Goal: Information Seeking & Learning: Learn about a topic

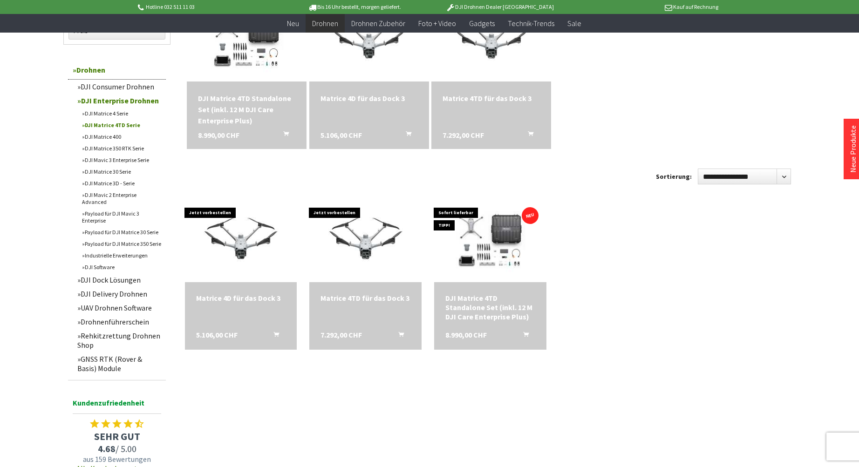
scroll to position [280, 0]
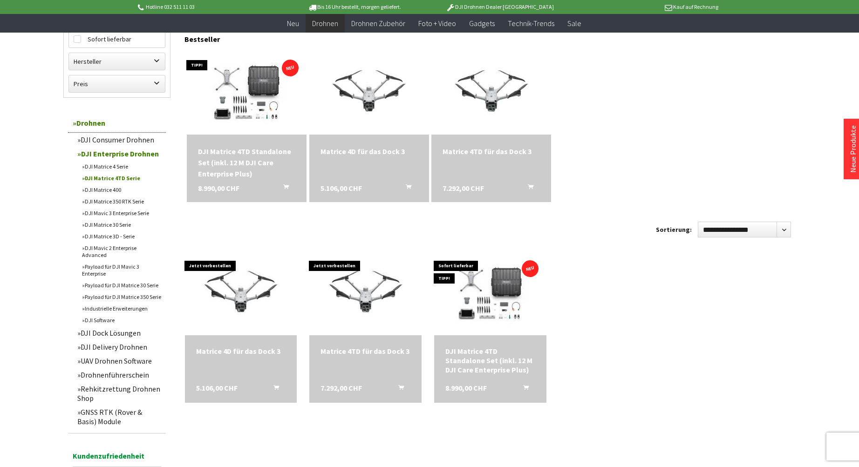
click at [113, 166] on link "DJI Matrice 4 Serie" at bounding box center [121, 167] width 89 height 12
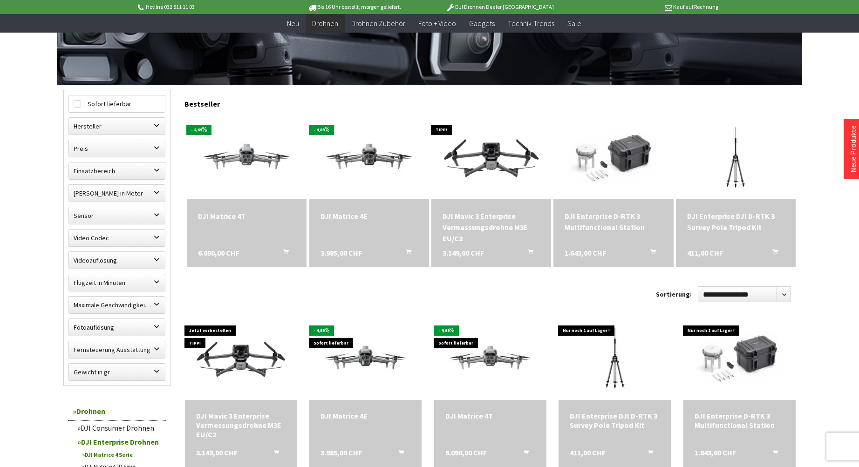
scroll to position [233, 0]
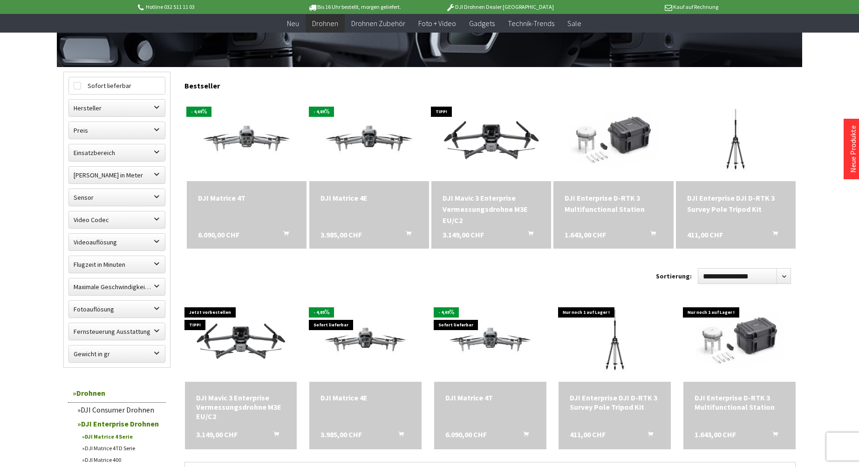
click at [236, 196] on div "DJI Matrice 4T" at bounding box center [246, 197] width 97 height 11
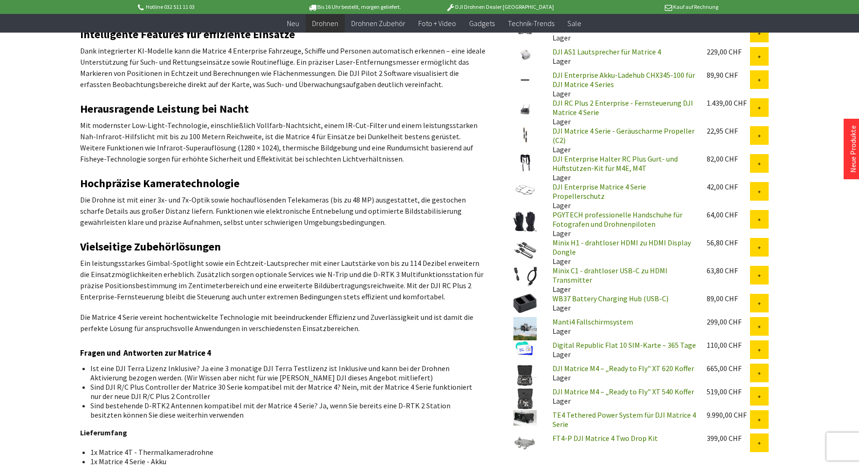
scroll to position [466, 0]
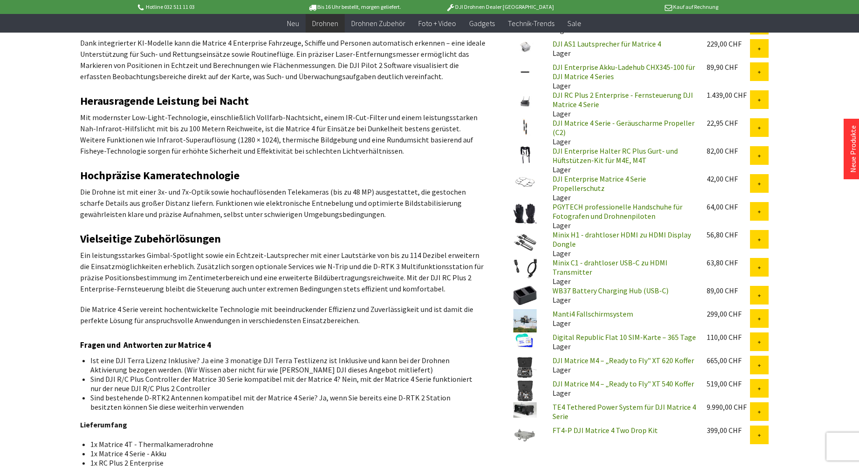
click at [526, 363] on img at bounding box center [525, 367] width 23 height 23
click at [570, 405] on link "TE4 Tethered Power System für DJI Matrice 4 Serie" at bounding box center [625, 412] width 144 height 19
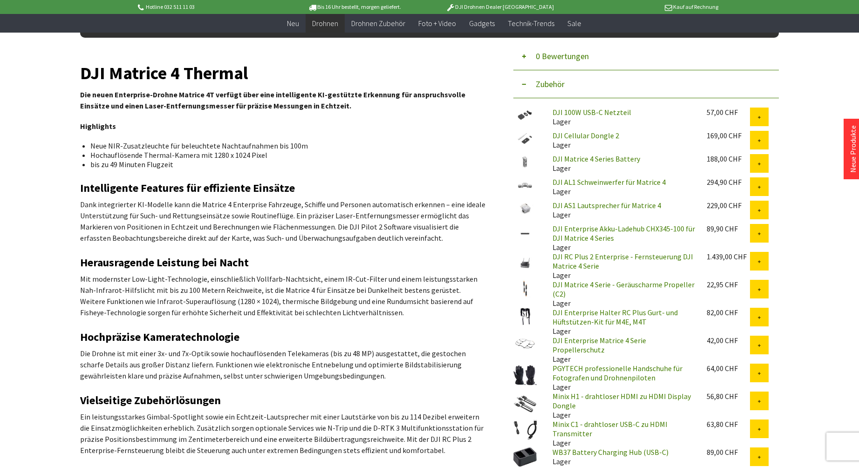
scroll to position [280, 0]
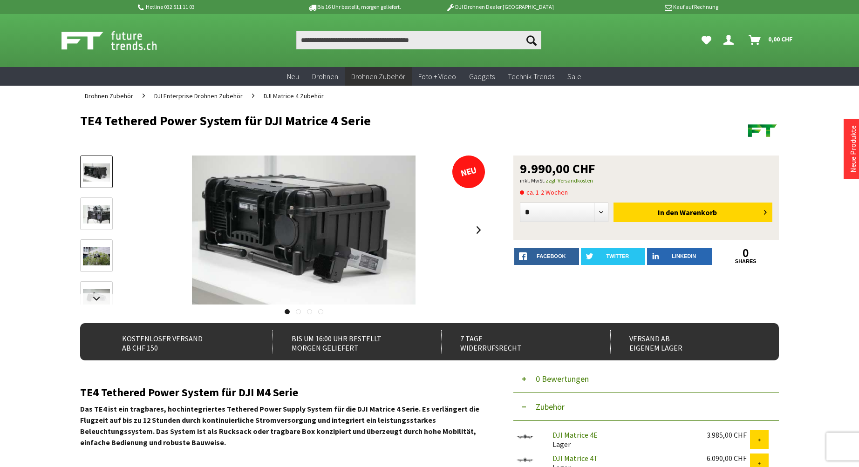
click at [102, 217] on img at bounding box center [96, 215] width 27 height 18
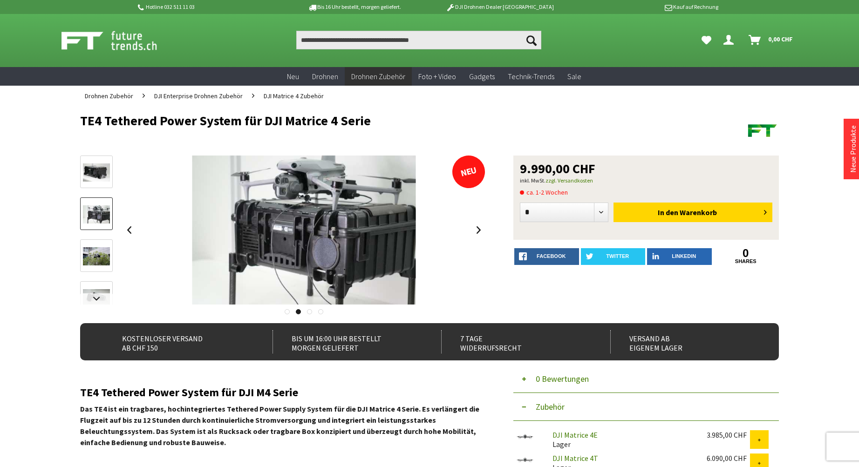
click at [90, 254] on img at bounding box center [96, 256] width 27 height 18
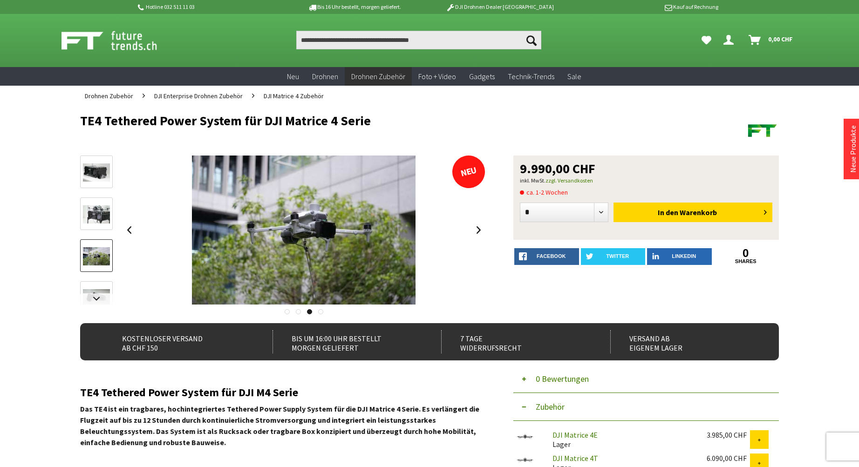
click at [96, 286] on link at bounding box center [96, 297] width 33 height 33
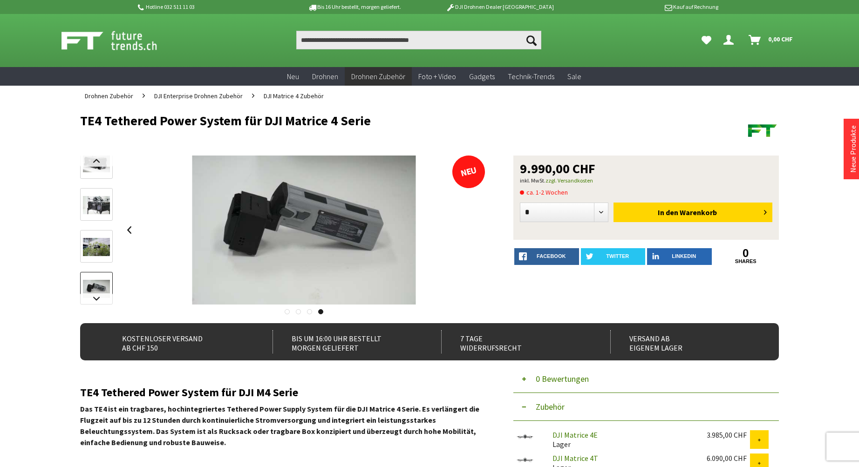
click at [84, 254] on img at bounding box center [96, 247] width 27 height 18
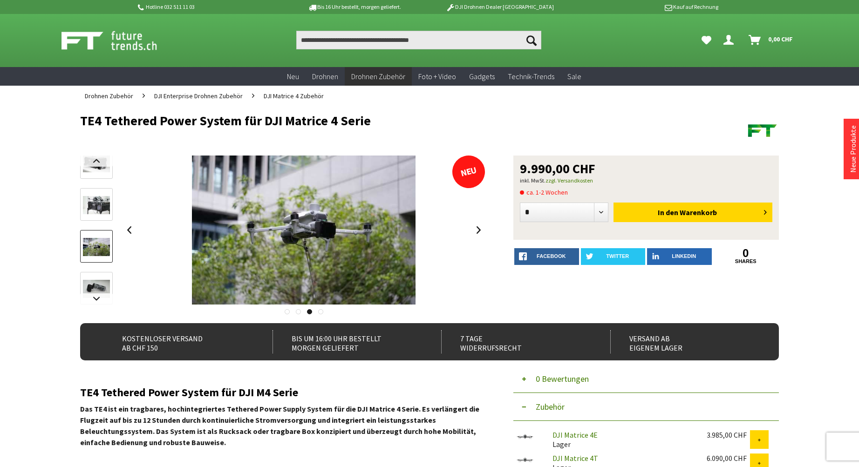
click at [101, 208] on img at bounding box center [96, 205] width 27 height 18
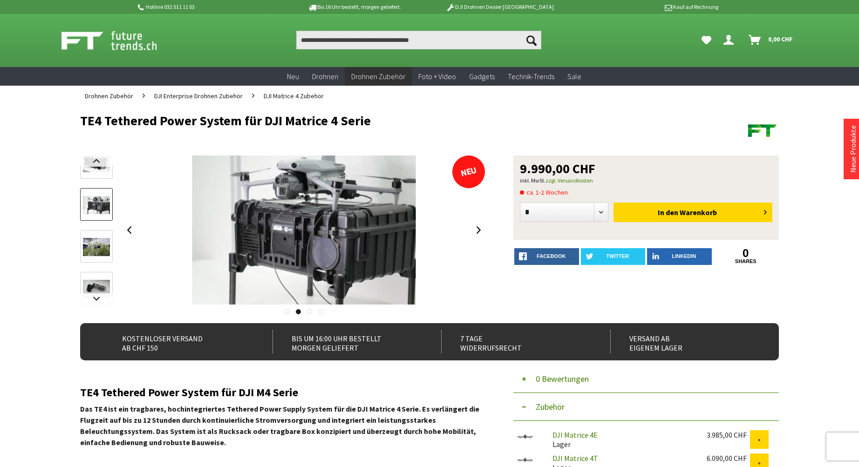
click at [98, 171] on img at bounding box center [96, 163] width 27 height 18
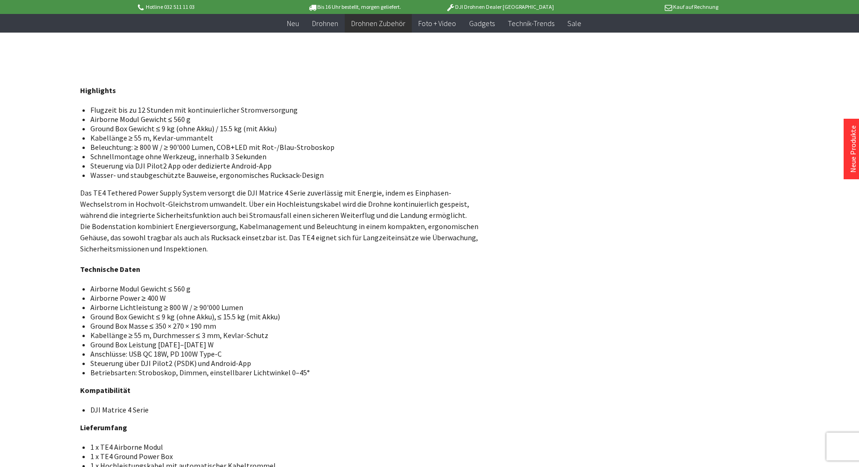
scroll to position [606, 0]
